Goal: Transaction & Acquisition: Purchase product/service

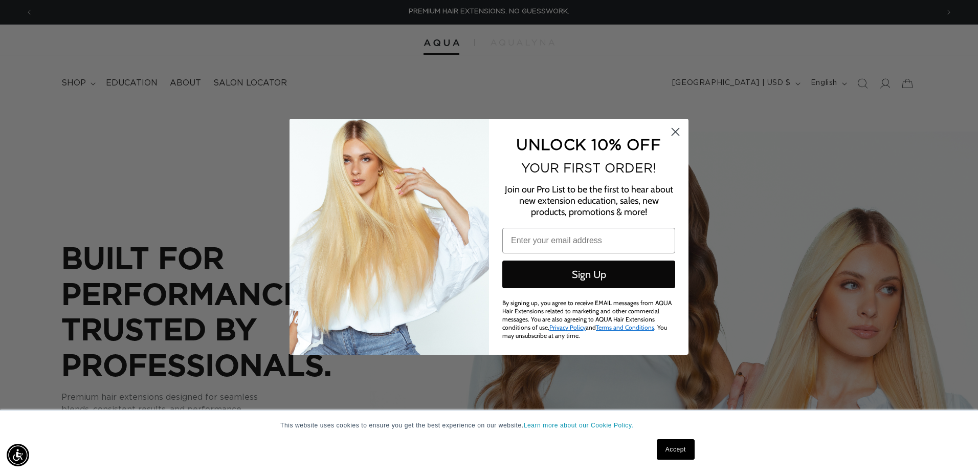
click at [669, 134] on circle "Close dialog" at bounding box center [675, 131] width 17 height 17
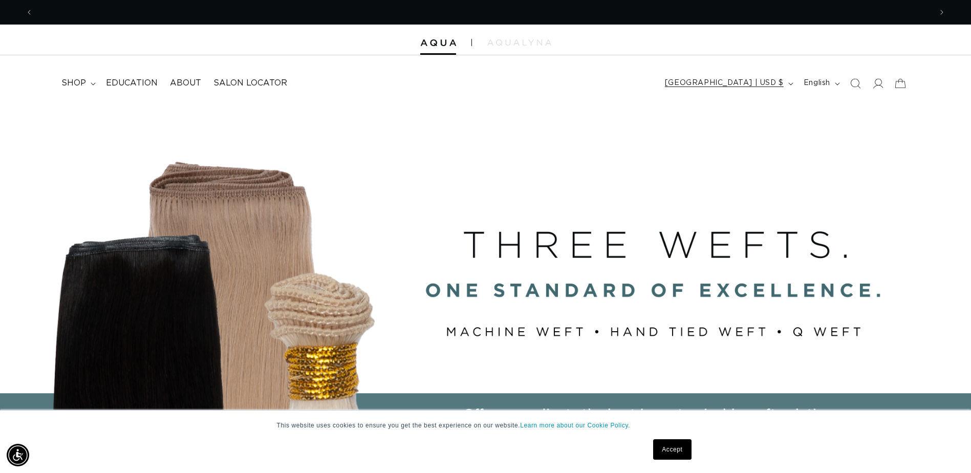
scroll to position [0, 898]
click at [79, 80] on span "shop" at bounding box center [73, 83] width 25 height 11
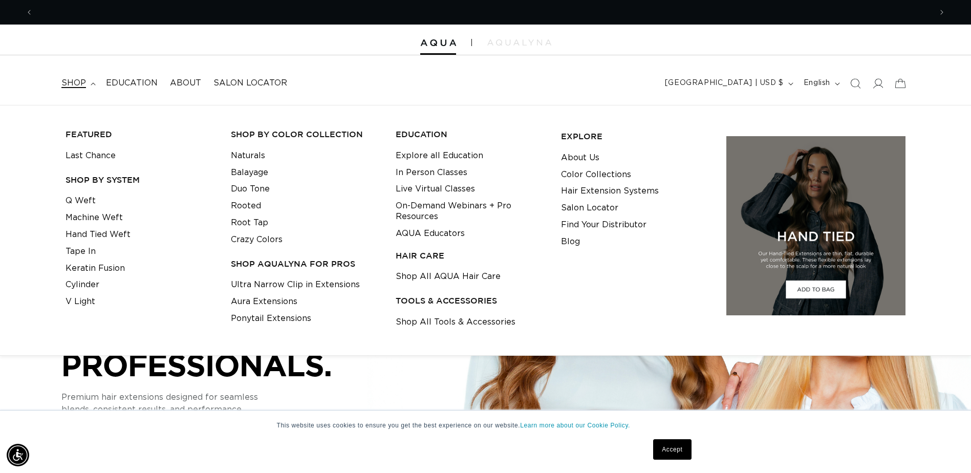
scroll to position [0, 1796]
click at [257, 235] on link "Crazy Colors" at bounding box center [257, 239] width 52 height 17
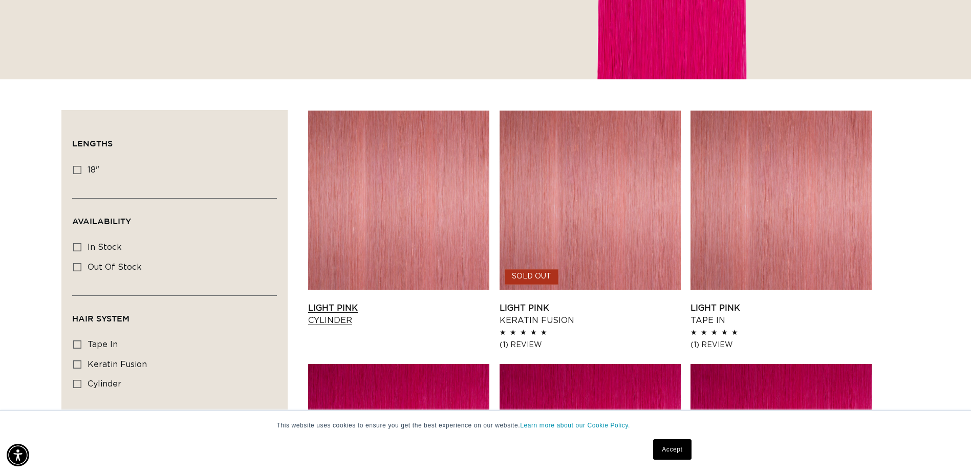
click at [339, 314] on link "Light Pink Cylinder" at bounding box center [398, 314] width 181 height 25
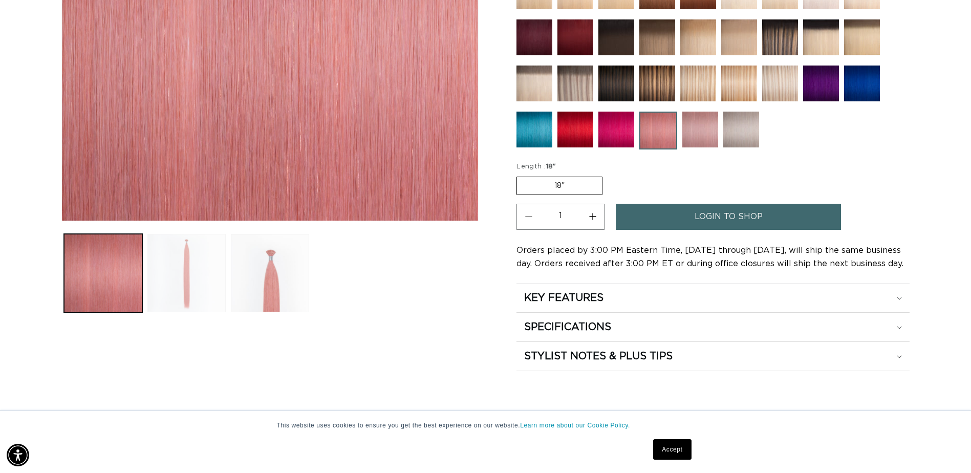
click at [193, 276] on button "Load image 2 in gallery view" at bounding box center [186, 273] width 78 height 78
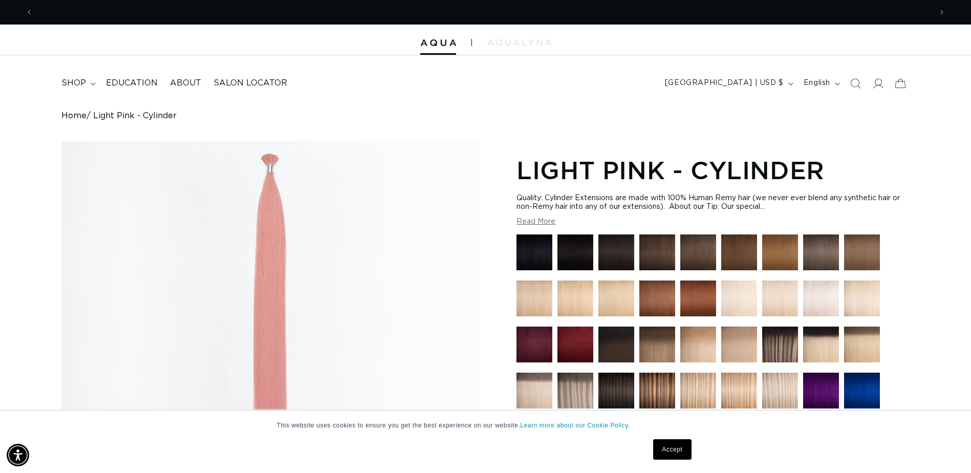
scroll to position [0, 898]
click at [534, 225] on button "Read More" at bounding box center [535, 221] width 39 height 9
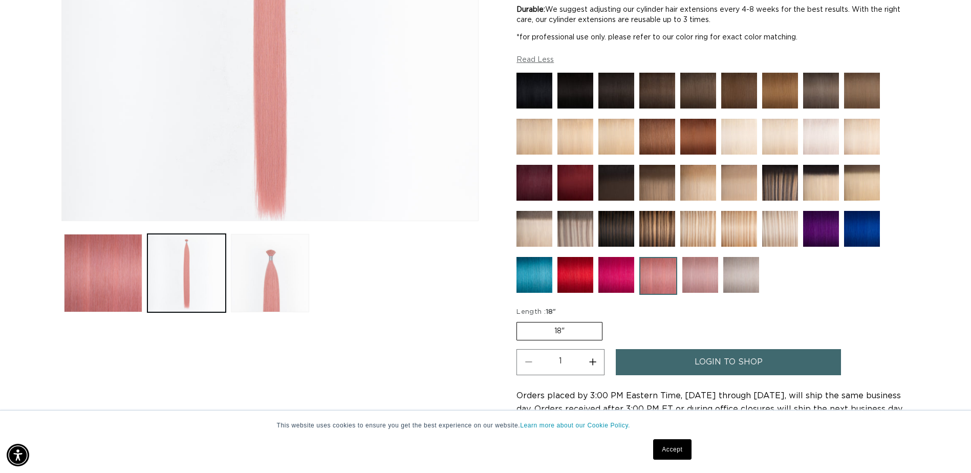
scroll to position [0, 0]
click at [695, 288] on img at bounding box center [700, 275] width 36 height 36
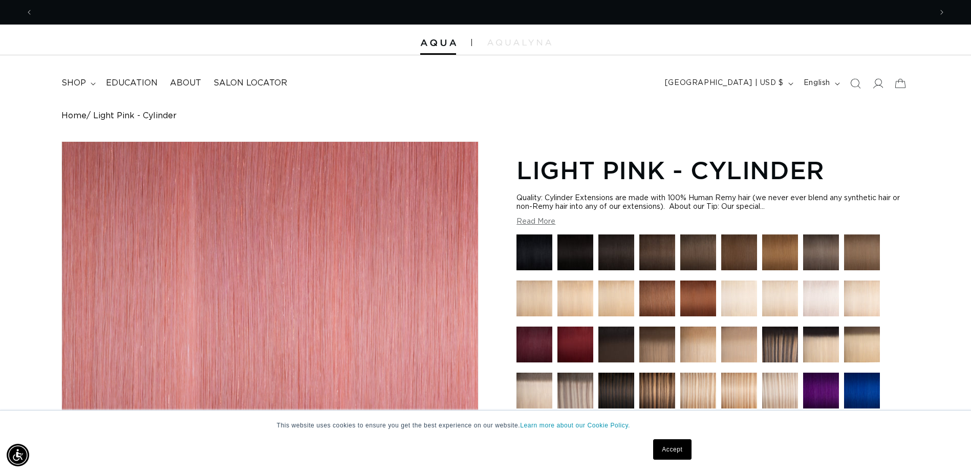
scroll to position [0, 1796]
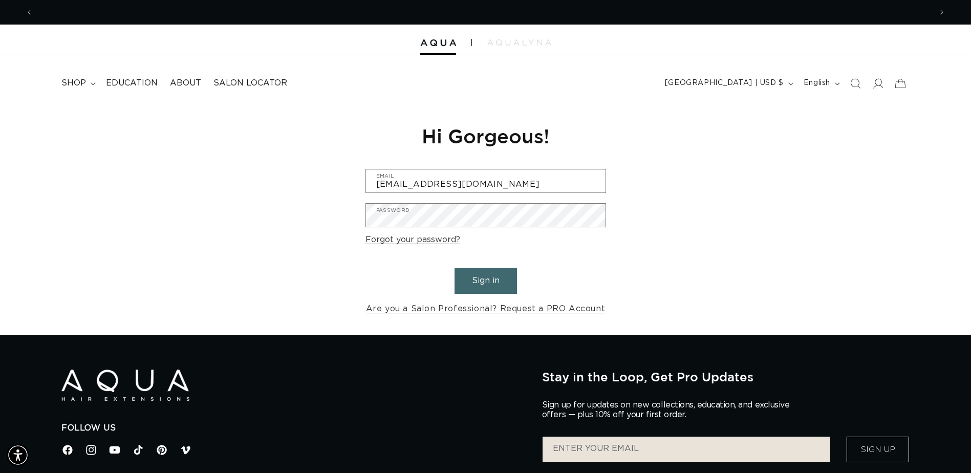
scroll to position [0, 898]
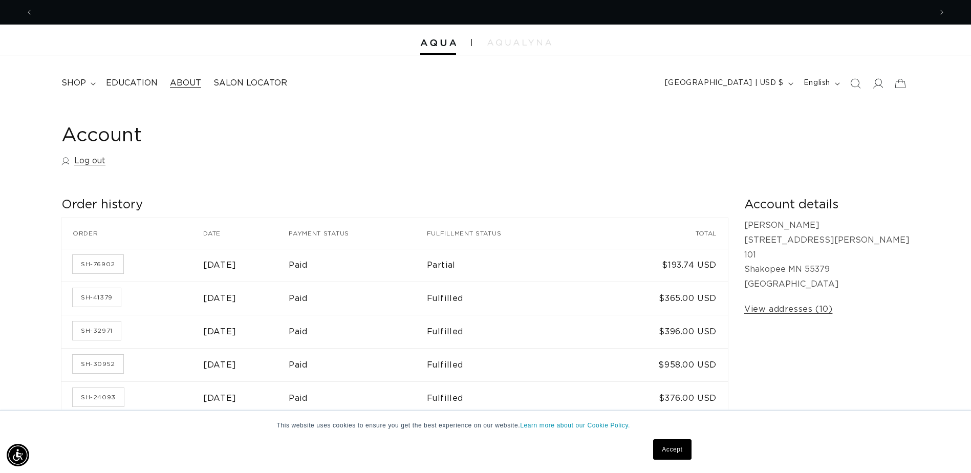
scroll to position [0, 898]
click at [84, 83] on span "shop" at bounding box center [73, 83] width 25 height 11
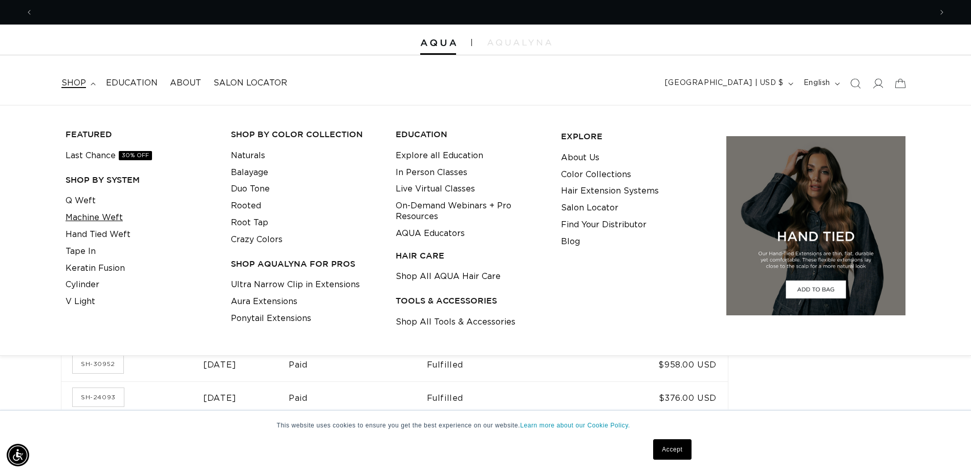
scroll to position [0, 1796]
click at [71, 283] on link "Cylinder" at bounding box center [82, 284] width 34 height 17
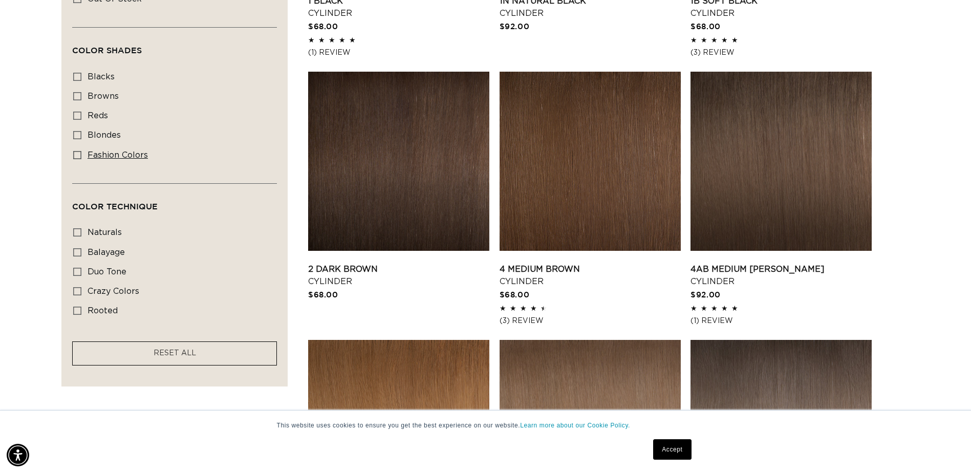
scroll to position [0, 1796]
click at [76, 156] on icon at bounding box center [77, 155] width 8 height 8
click at [76, 156] on input "fashion colors fashion colors (8 products)" at bounding box center [77, 155] width 8 height 8
checkbox input "true"
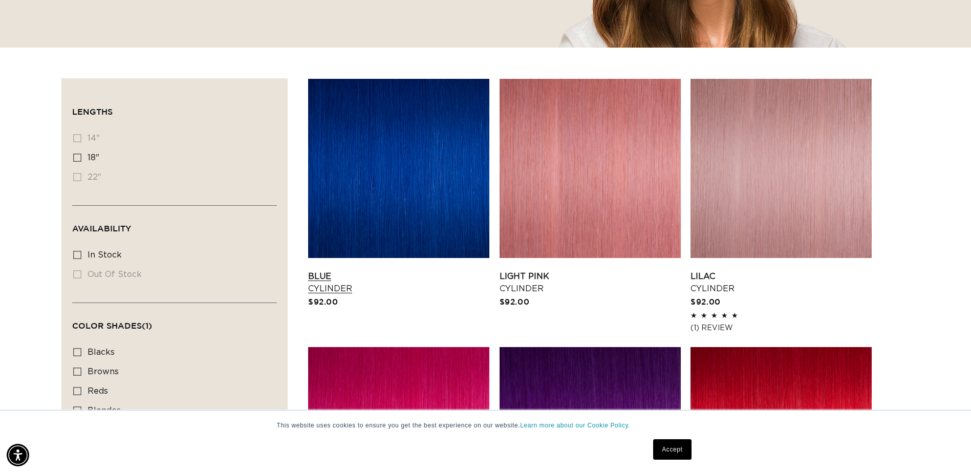
scroll to position [256, 0]
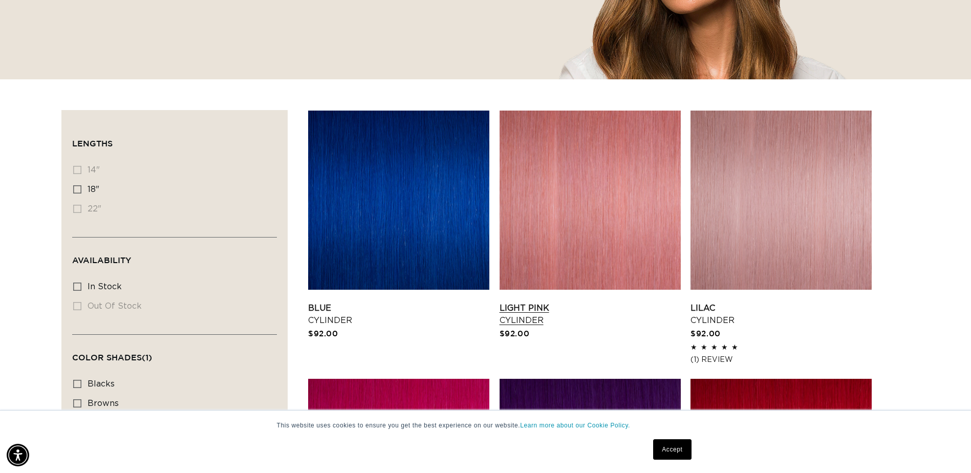
click at [562, 302] on link "Light Pink Cylinder" at bounding box center [589, 314] width 181 height 25
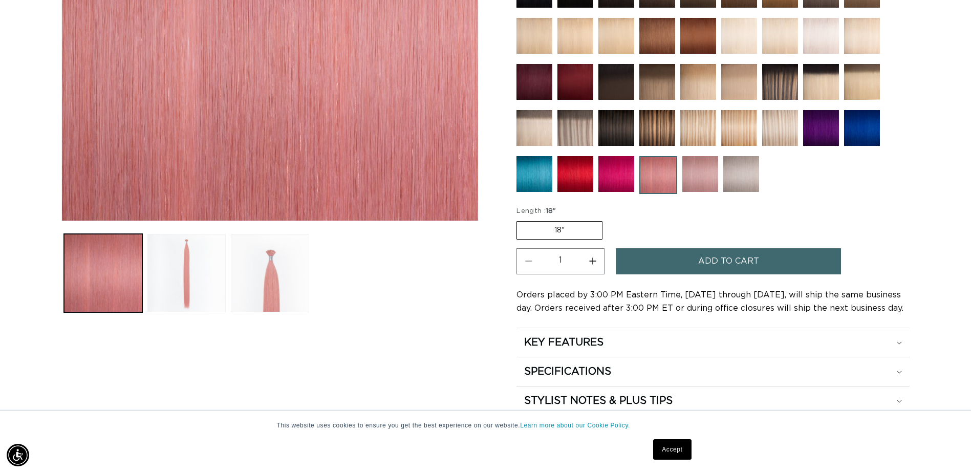
scroll to position [0, 1796]
